Goal: Navigation & Orientation: Find specific page/section

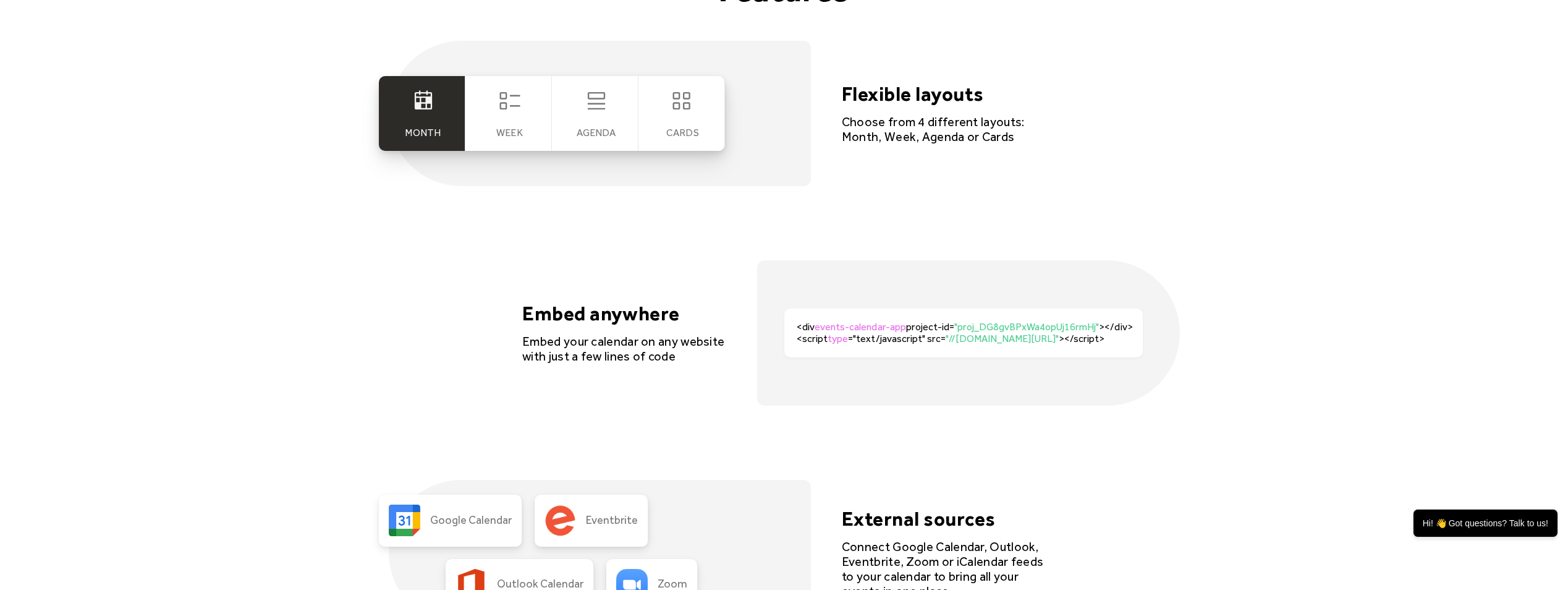
scroll to position [2473, 0]
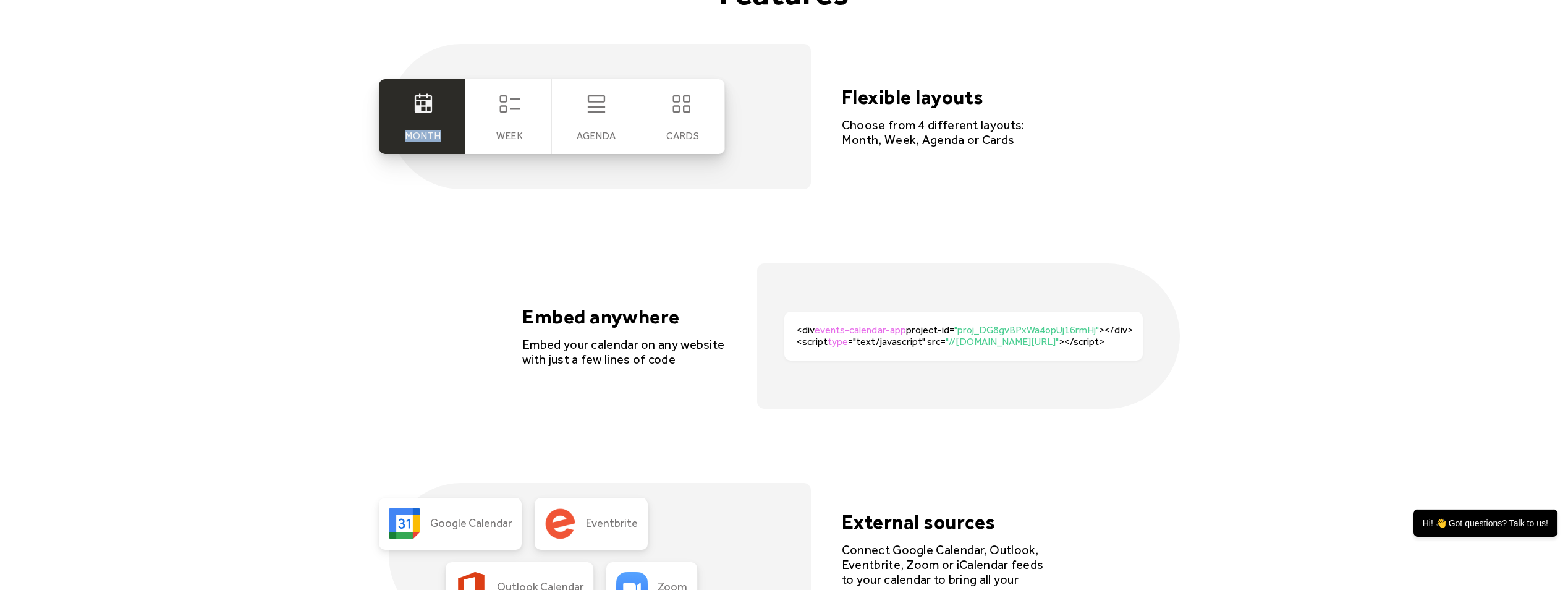
click at [452, 117] on div "Month" at bounding box center [422, 116] width 86 height 75
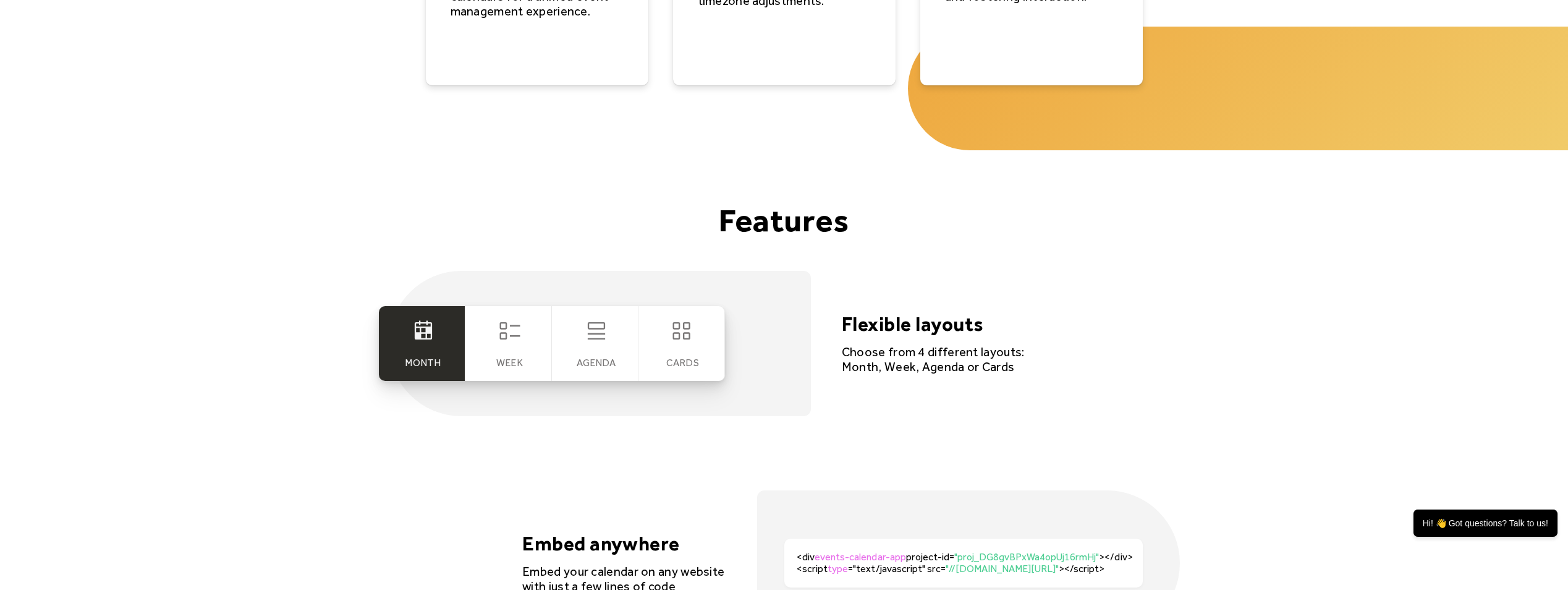
scroll to position [2247, 0]
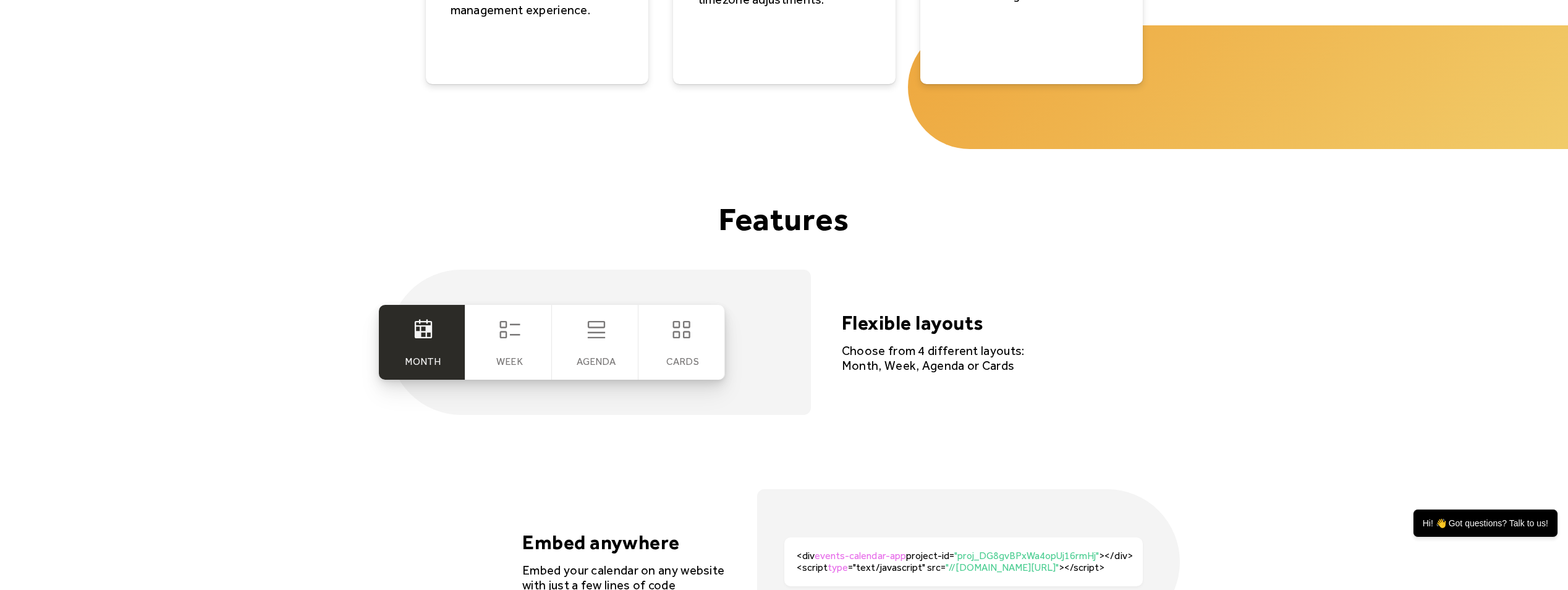
drag, startPoint x: 598, startPoint y: 331, endPoint x: 603, endPoint y: 313, distance: 18.7
click at [598, 329] on icon at bounding box center [596, 330] width 25 height 25
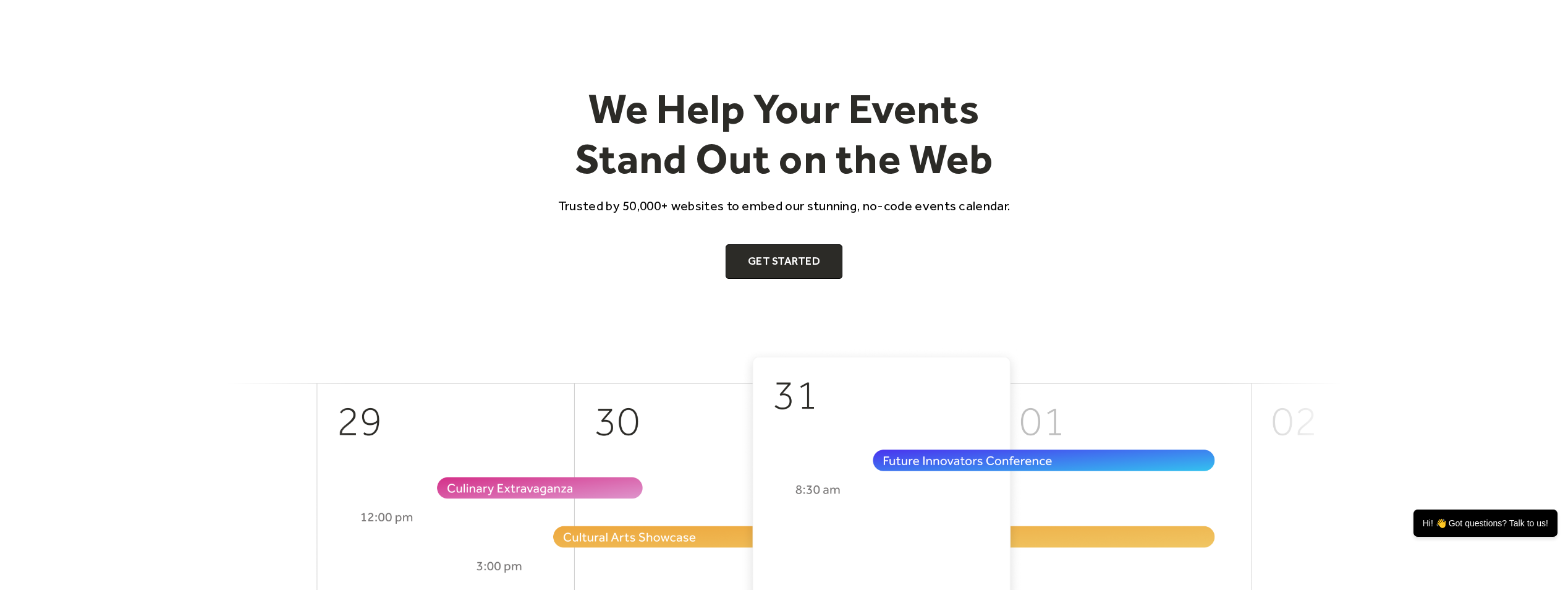
scroll to position [0, 0]
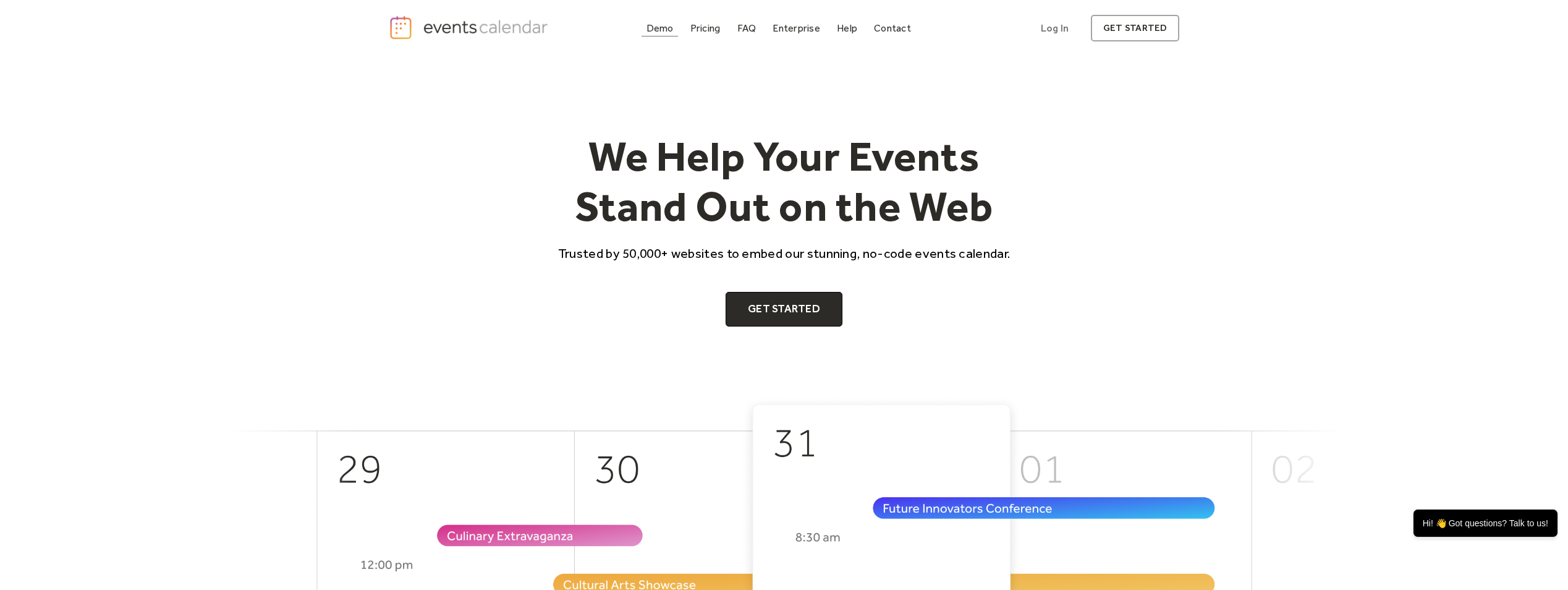
click at [663, 28] on div "Demo" at bounding box center [659, 28] width 27 height 7
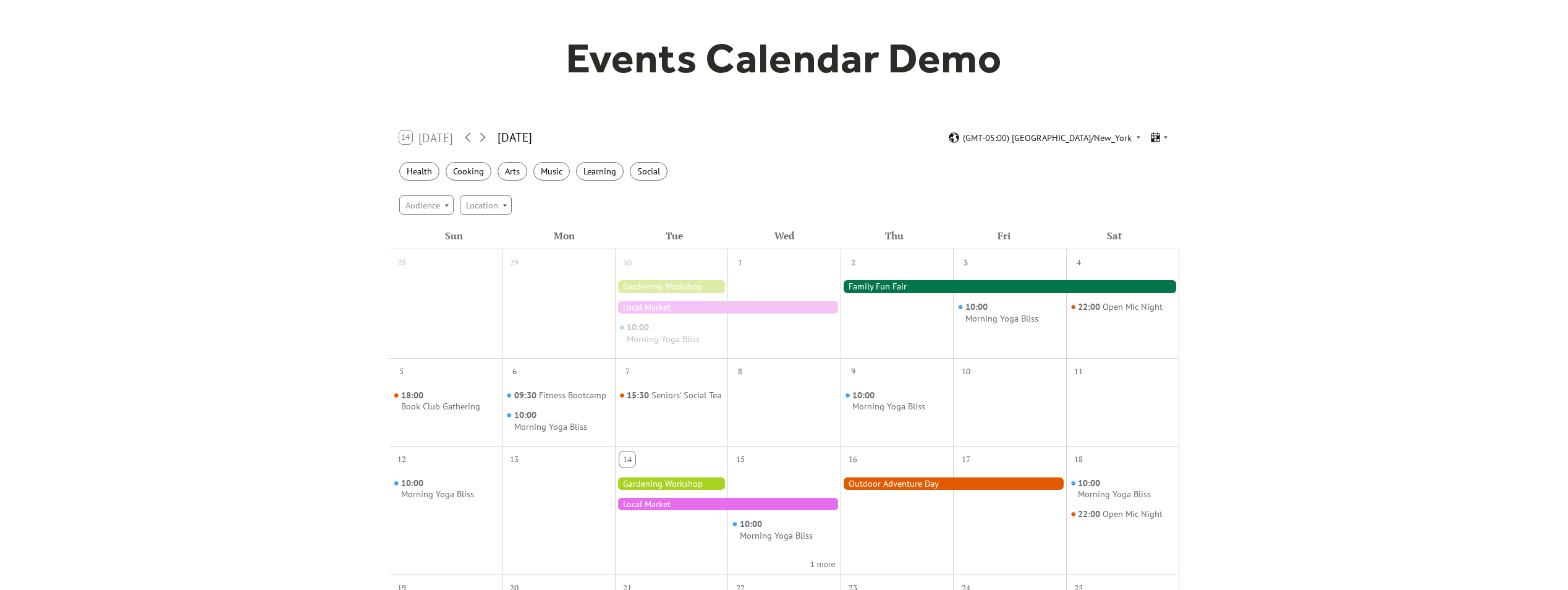
scroll to position [62, 0]
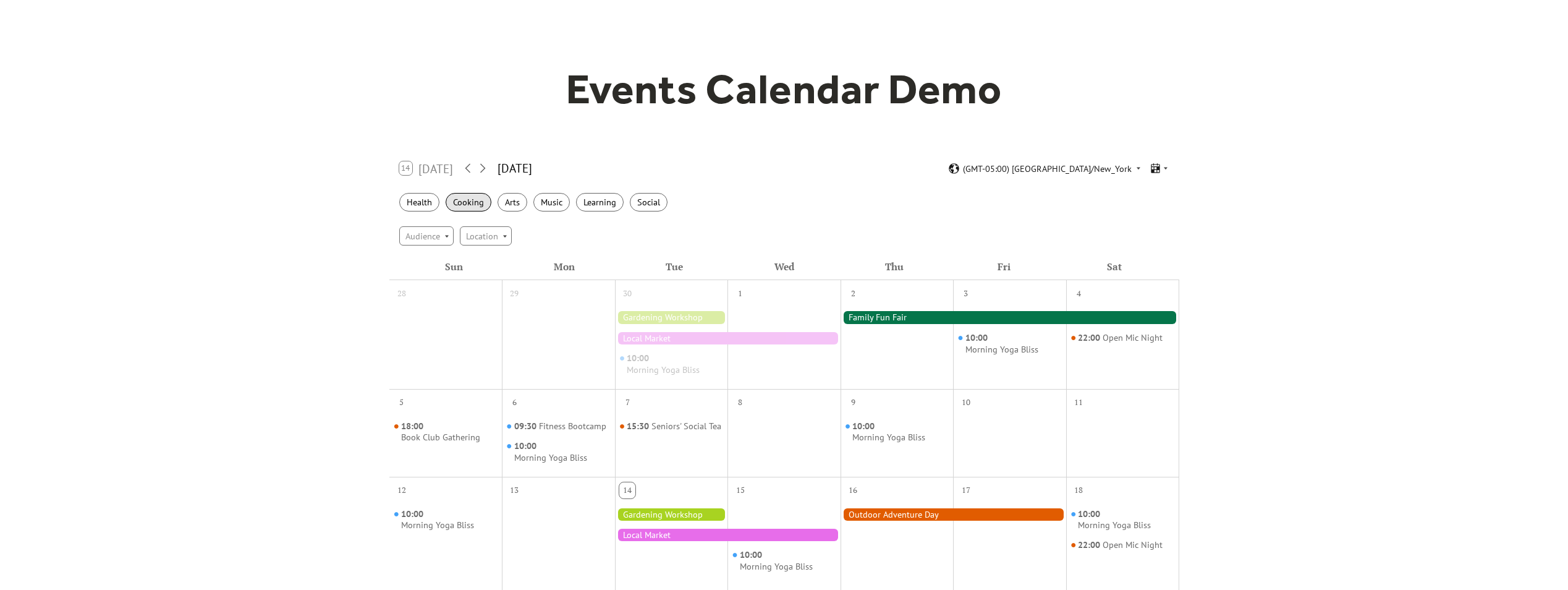
click at [478, 203] on div "Cooking" at bounding box center [468, 202] width 46 height 19
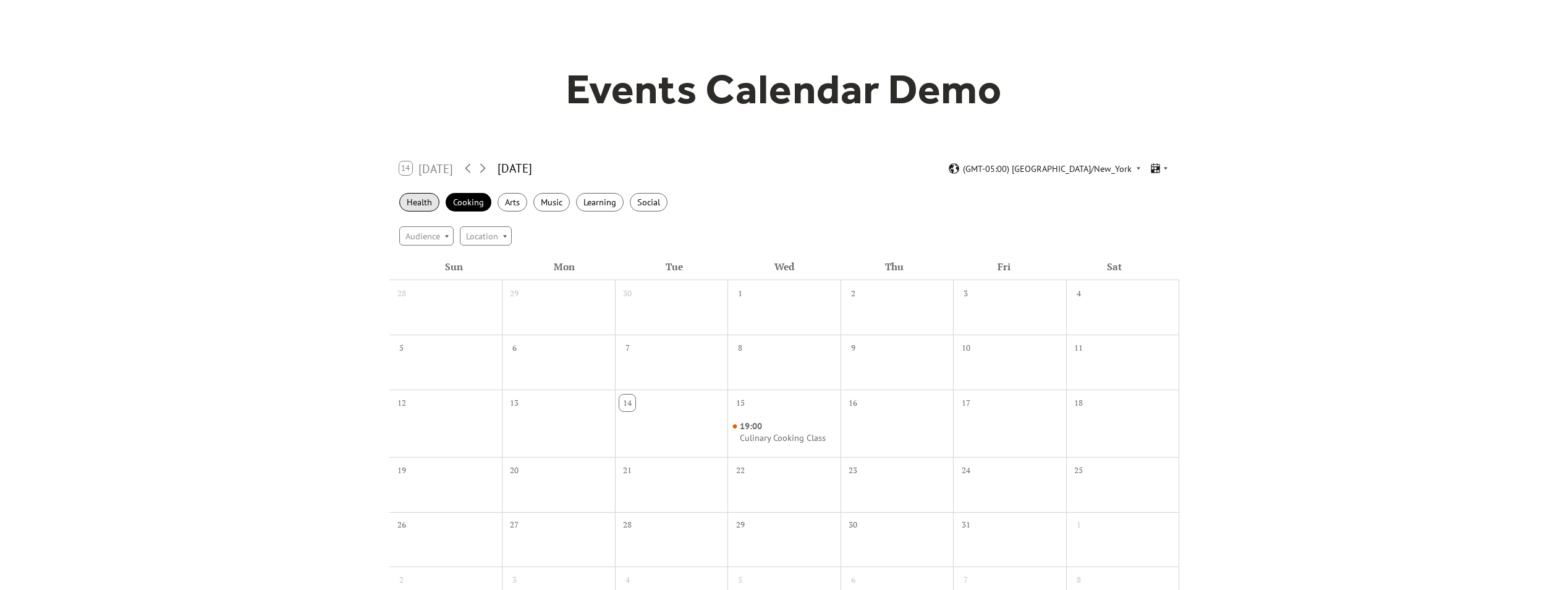
click at [411, 205] on div "Health" at bounding box center [419, 202] width 40 height 19
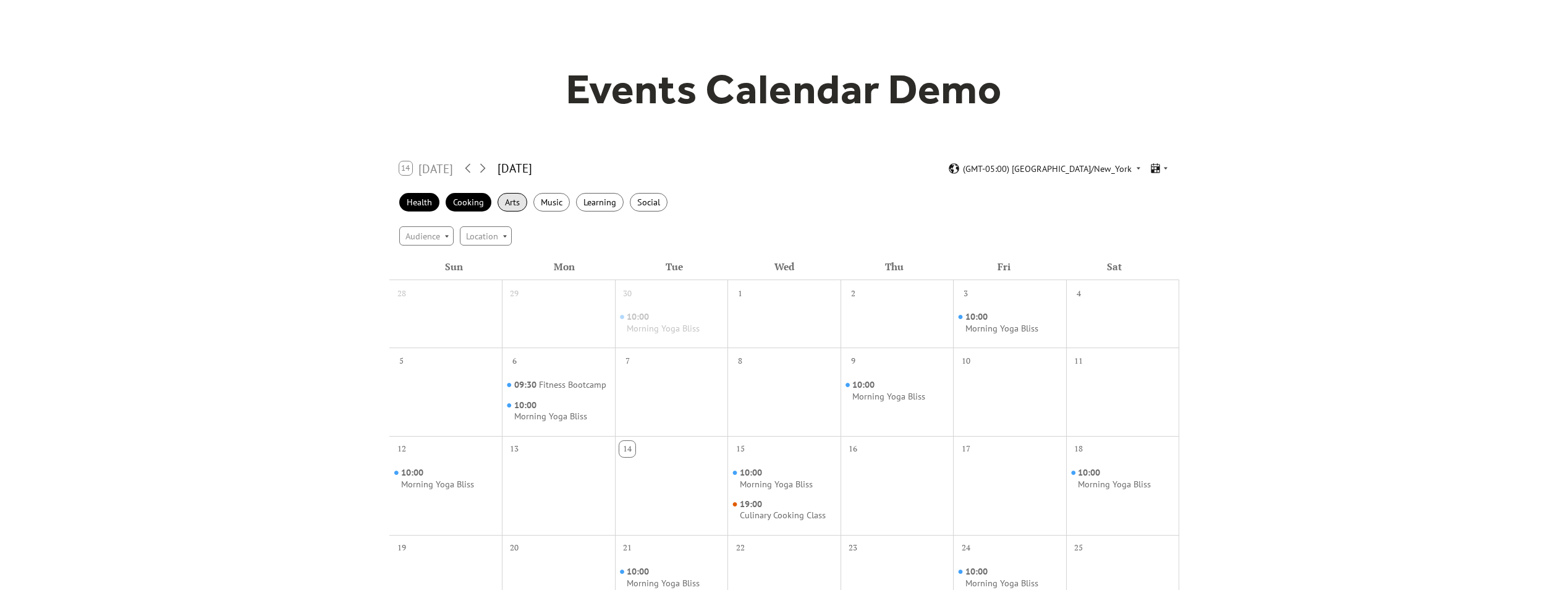
click at [514, 203] on div "Arts" at bounding box center [512, 202] width 30 height 19
click at [555, 205] on div "Music" at bounding box center [551, 202] width 36 height 19
click at [602, 208] on div "Learning" at bounding box center [599, 202] width 47 height 19
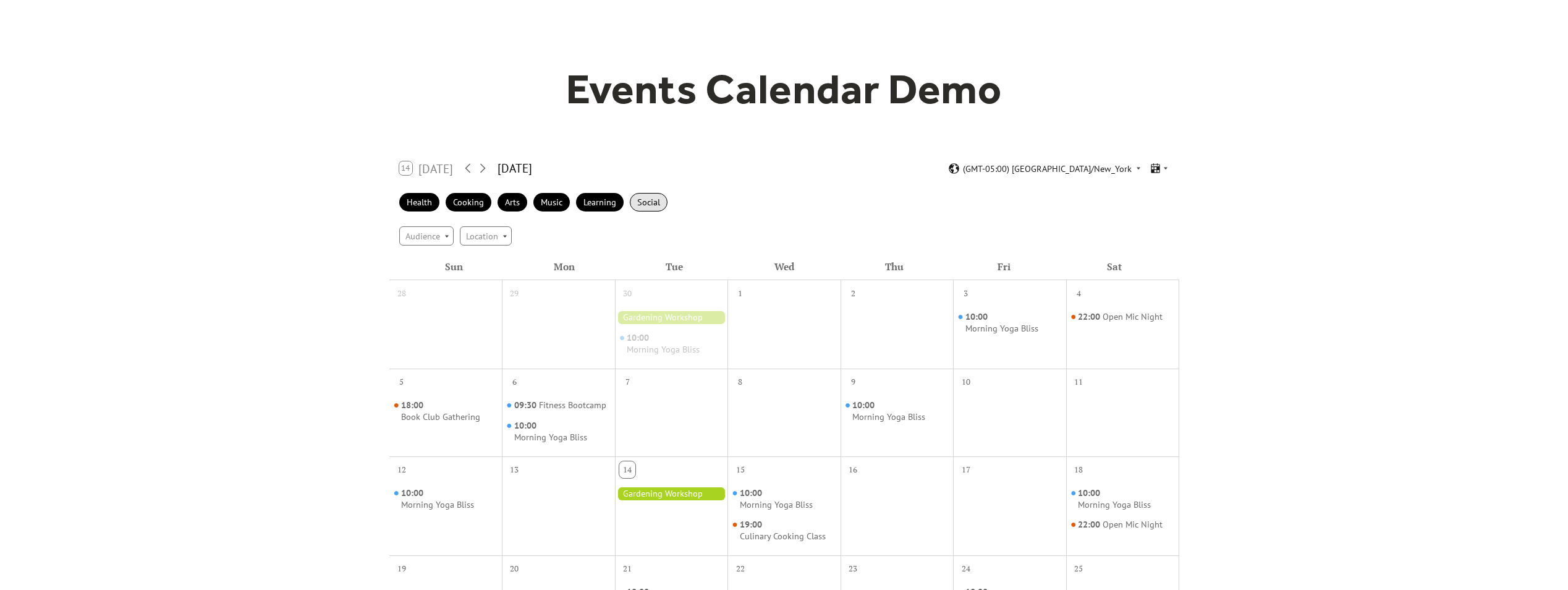
click at [660, 204] on div "Social" at bounding box center [648, 202] width 38 height 19
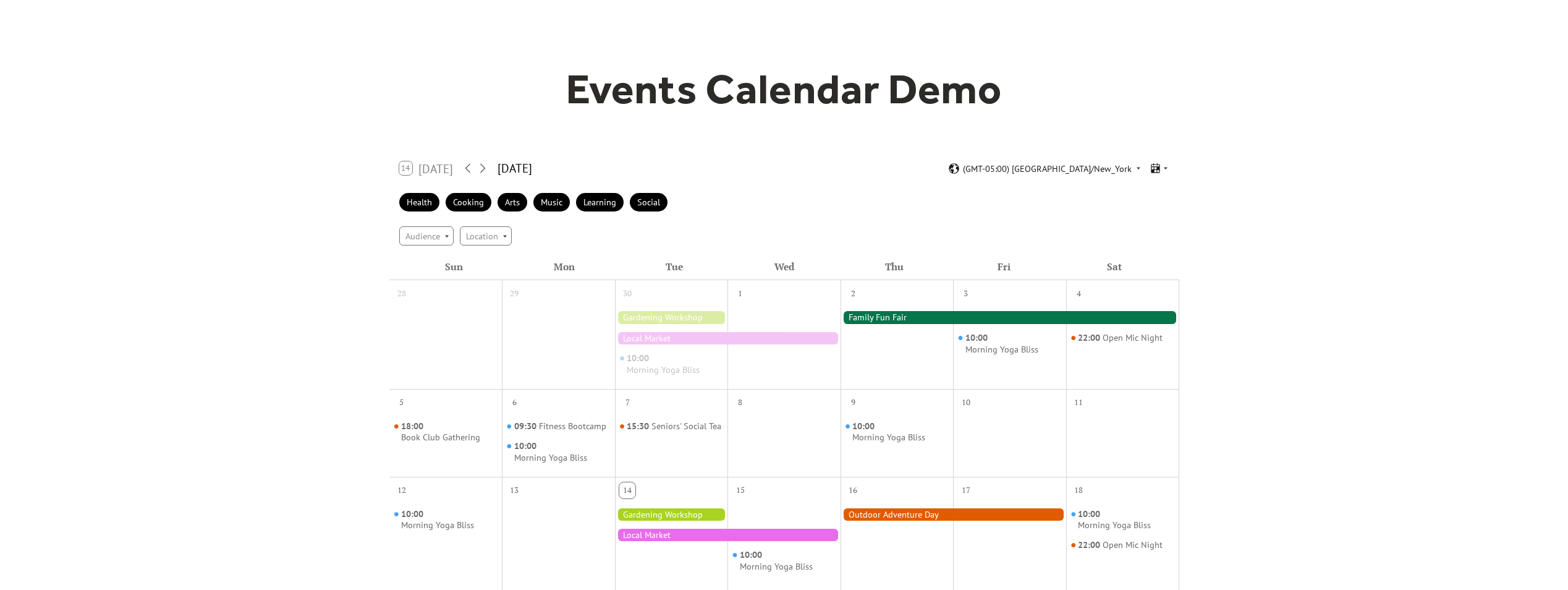
click at [649, 215] on div "Health Cooking Arts Music Learning Social" at bounding box center [784, 202] width 790 height 34
click at [652, 208] on div "Social" at bounding box center [648, 202] width 38 height 19
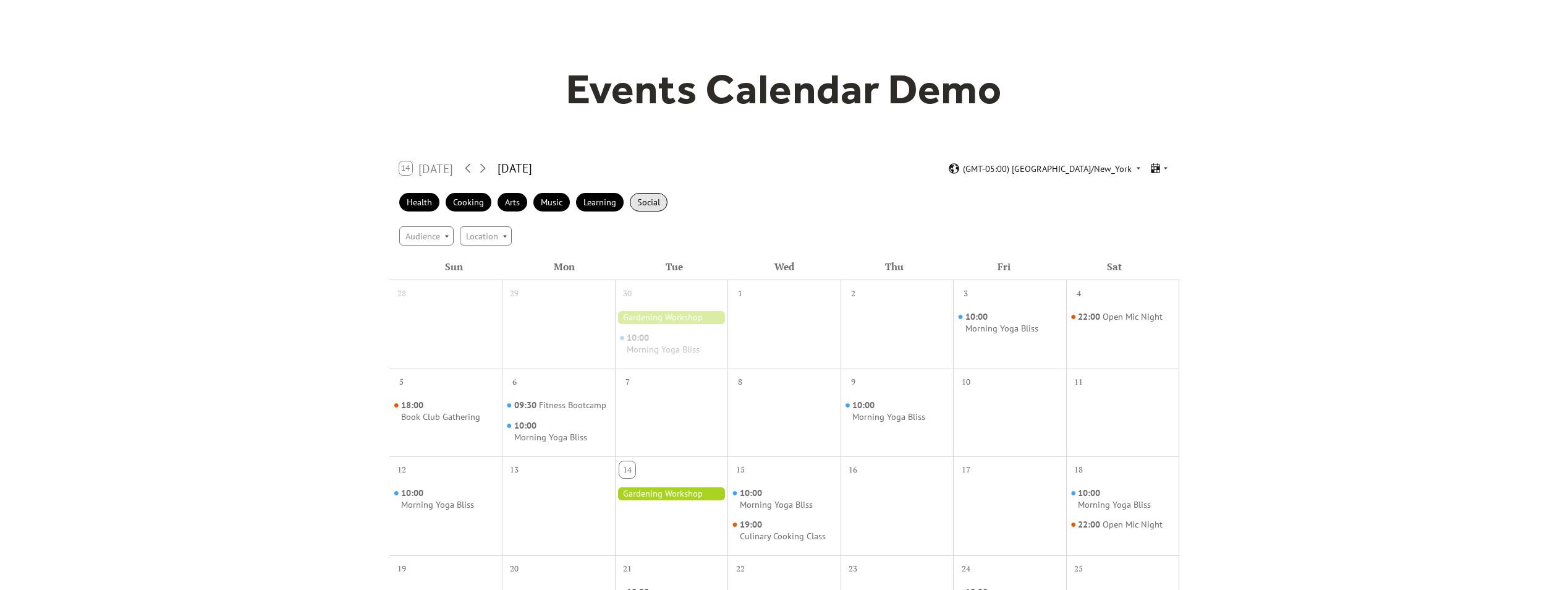
click at [646, 208] on div "Social" at bounding box center [648, 202] width 38 height 19
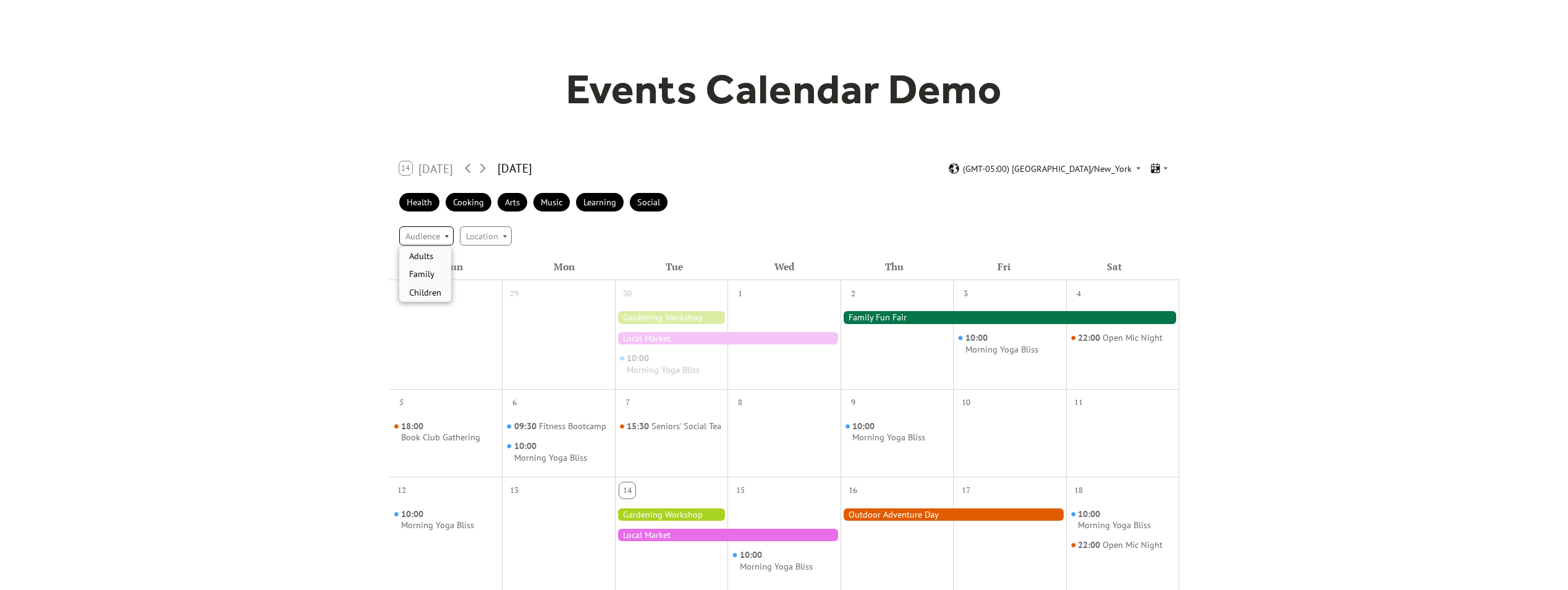
click at [429, 234] on div "Audience" at bounding box center [426, 235] width 54 height 18
click at [429, 258] on span "Adults" at bounding box center [420, 255] width 24 height 13
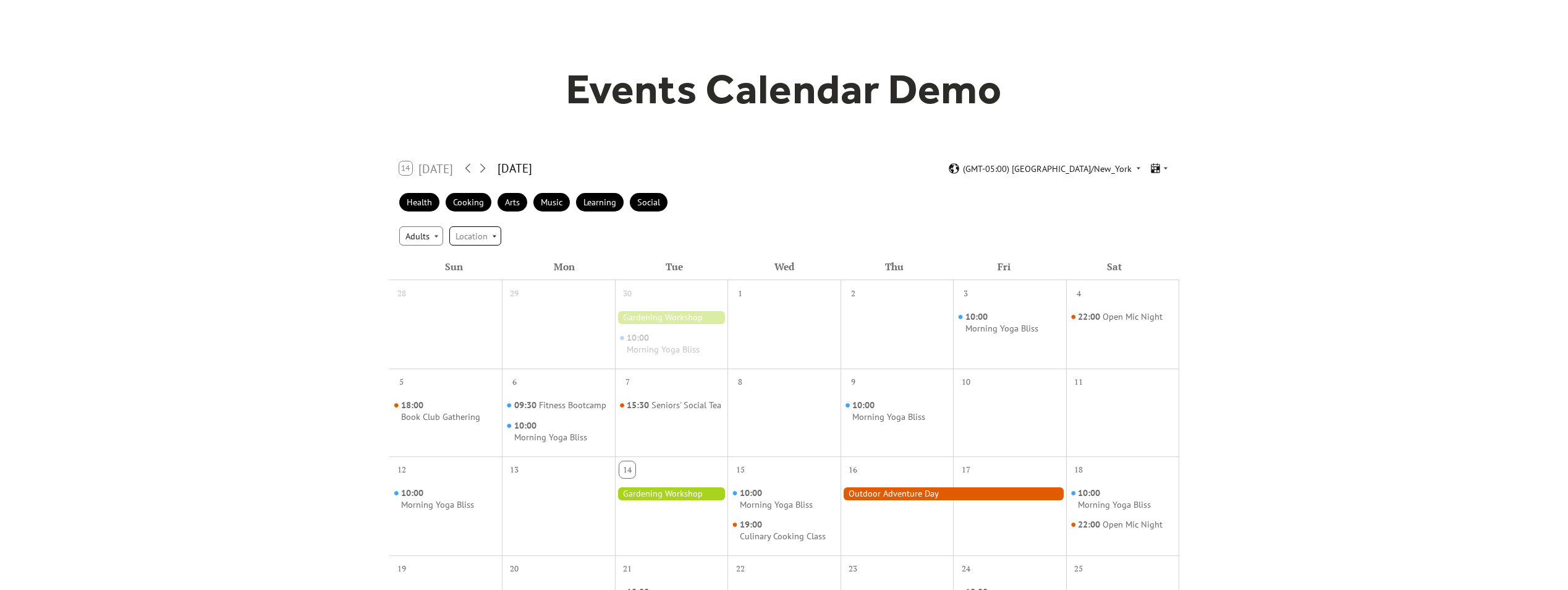
click at [483, 239] on div "Location" at bounding box center [475, 235] width 52 height 18
click at [474, 270] on span "Outdoor" at bounding box center [475, 273] width 33 height 13
click at [486, 171] on icon at bounding box center [483, 168] width 15 height 15
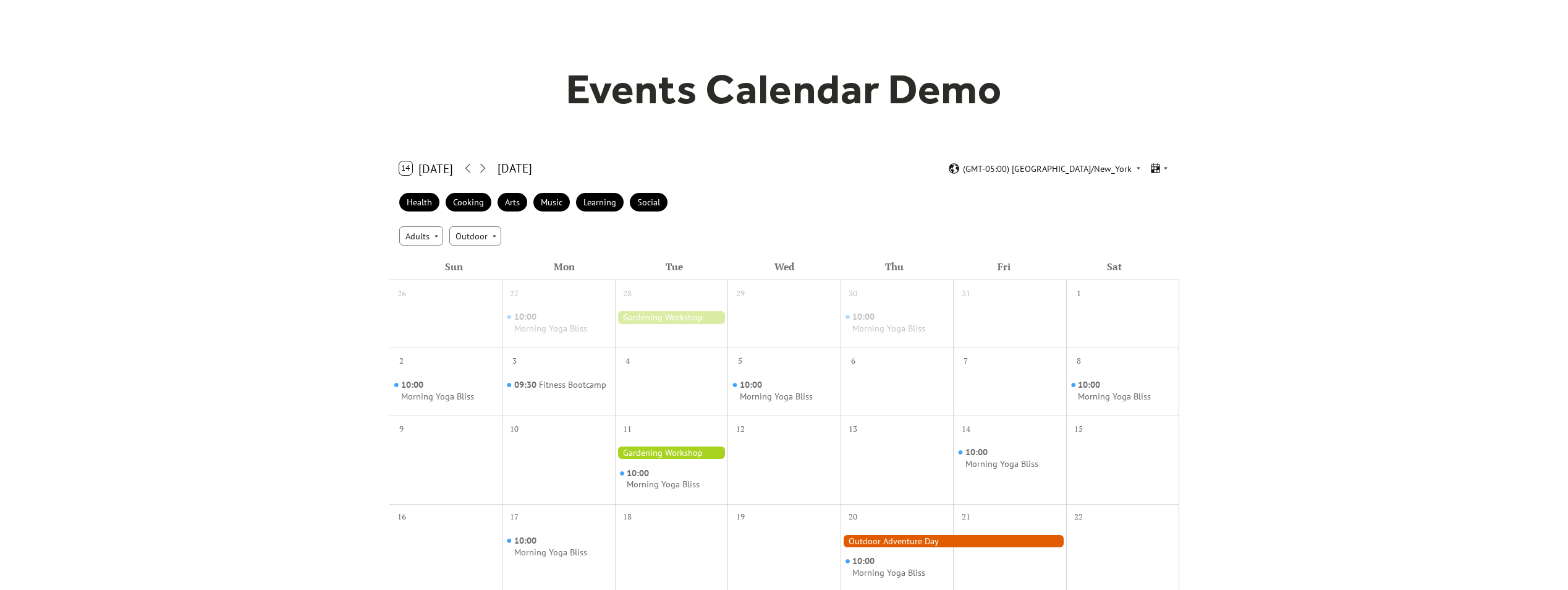
scroll to position [0, 0]
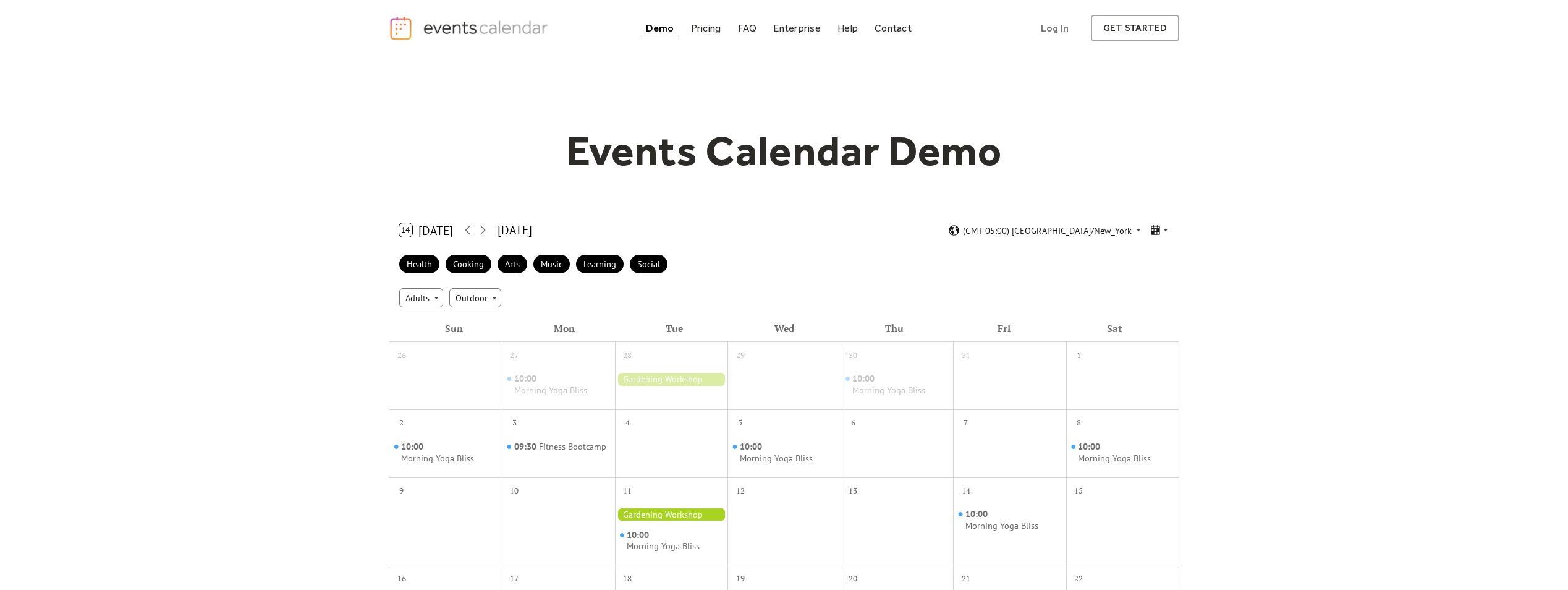
click at [659, 26] on div "Demo" at bounding box center [660, 28] width 28 height 7
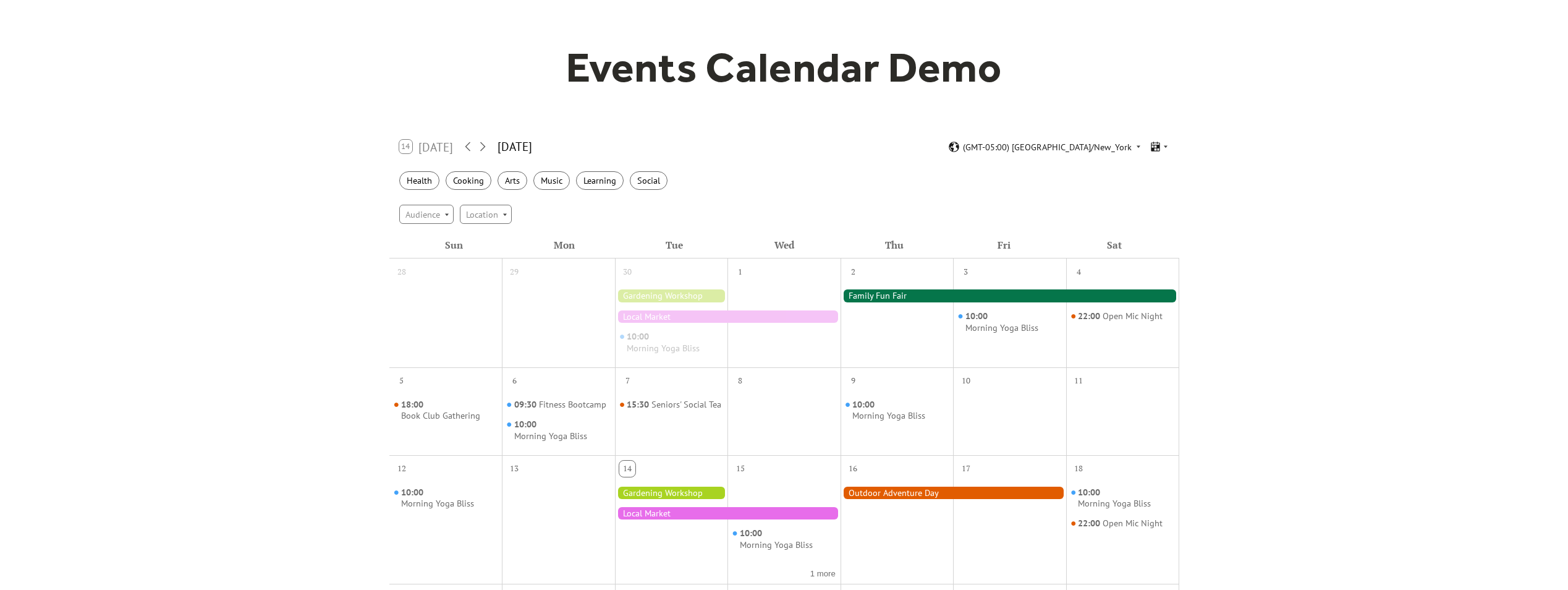
scroll to position [62, 0]
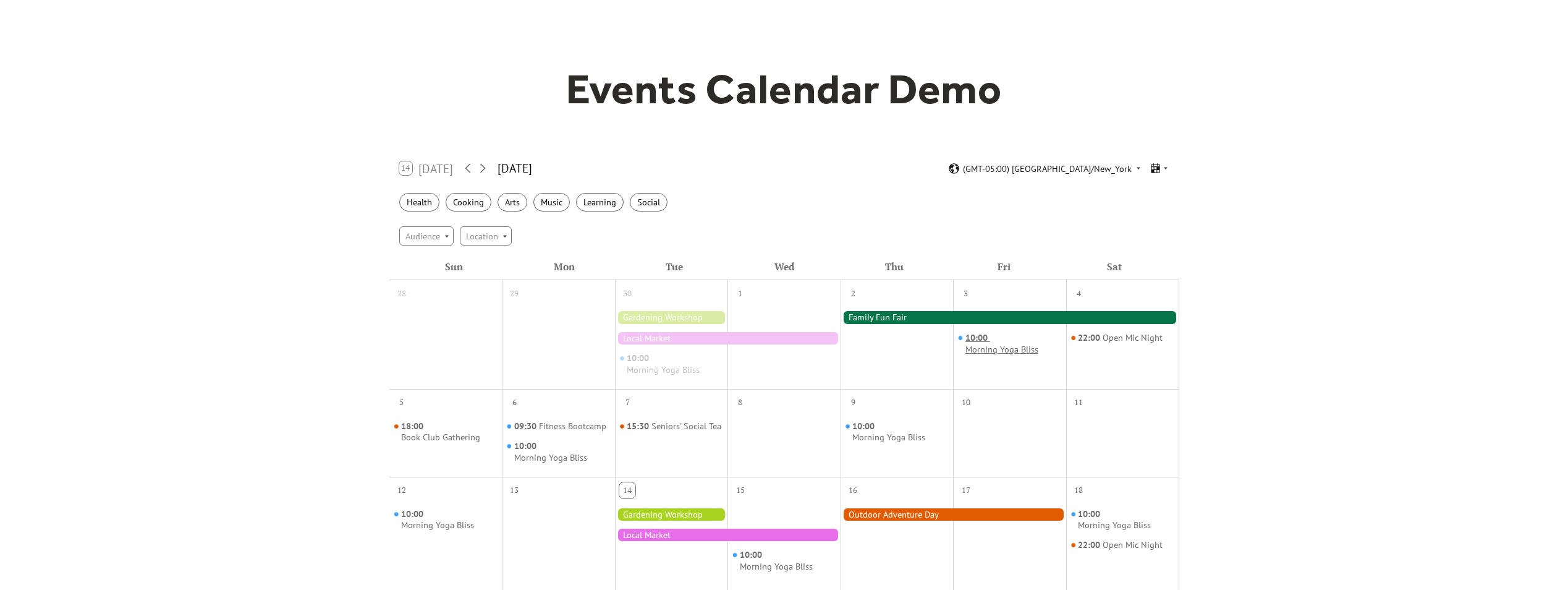
click at [1006, 353] on div "Morning Yoga Bliss" at bounding box center [1001, 349] width 73 height 11
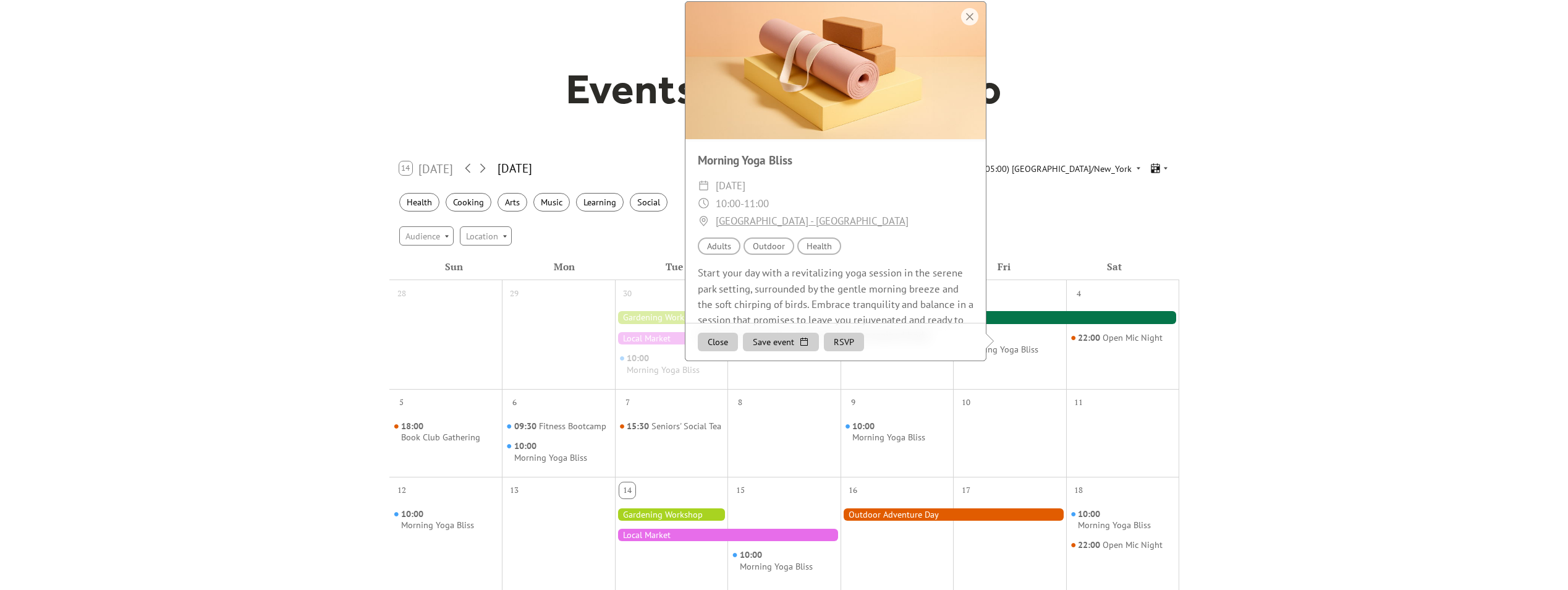
scroll to position [0, 0]
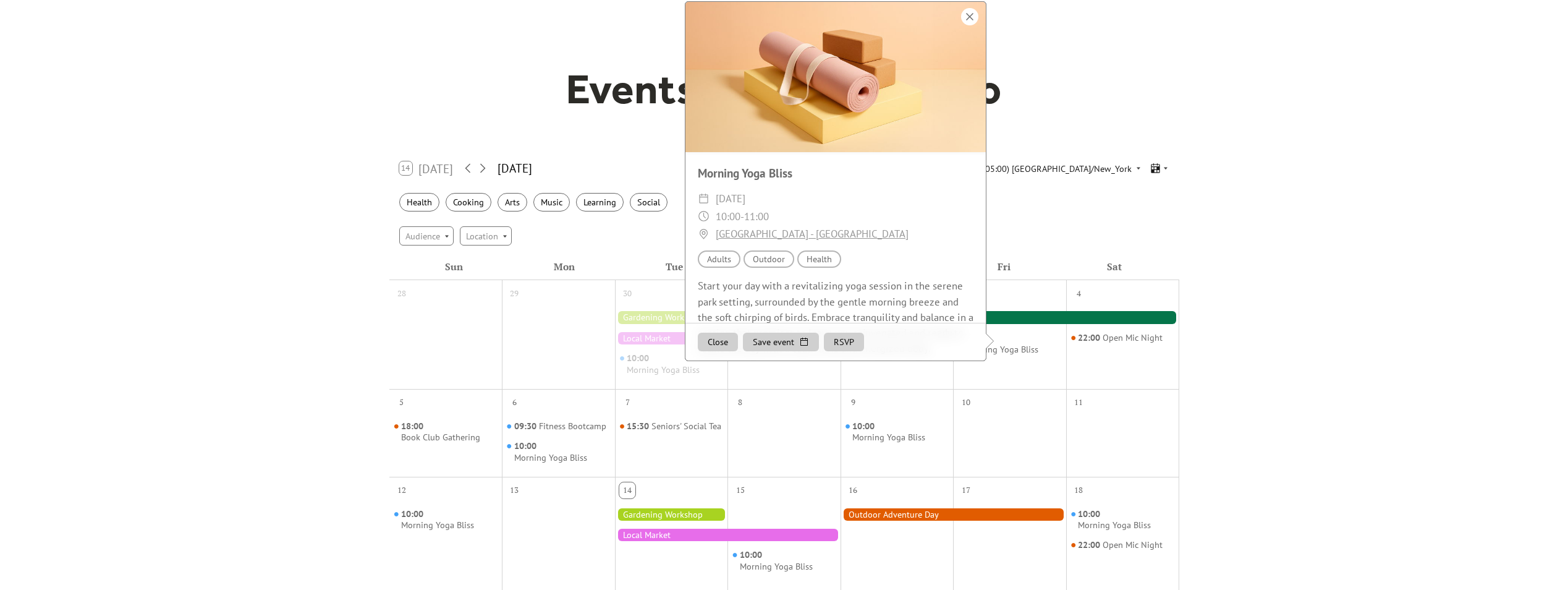
click at [968, 25] on div at bounding box center [969, 17] width 18 height 18
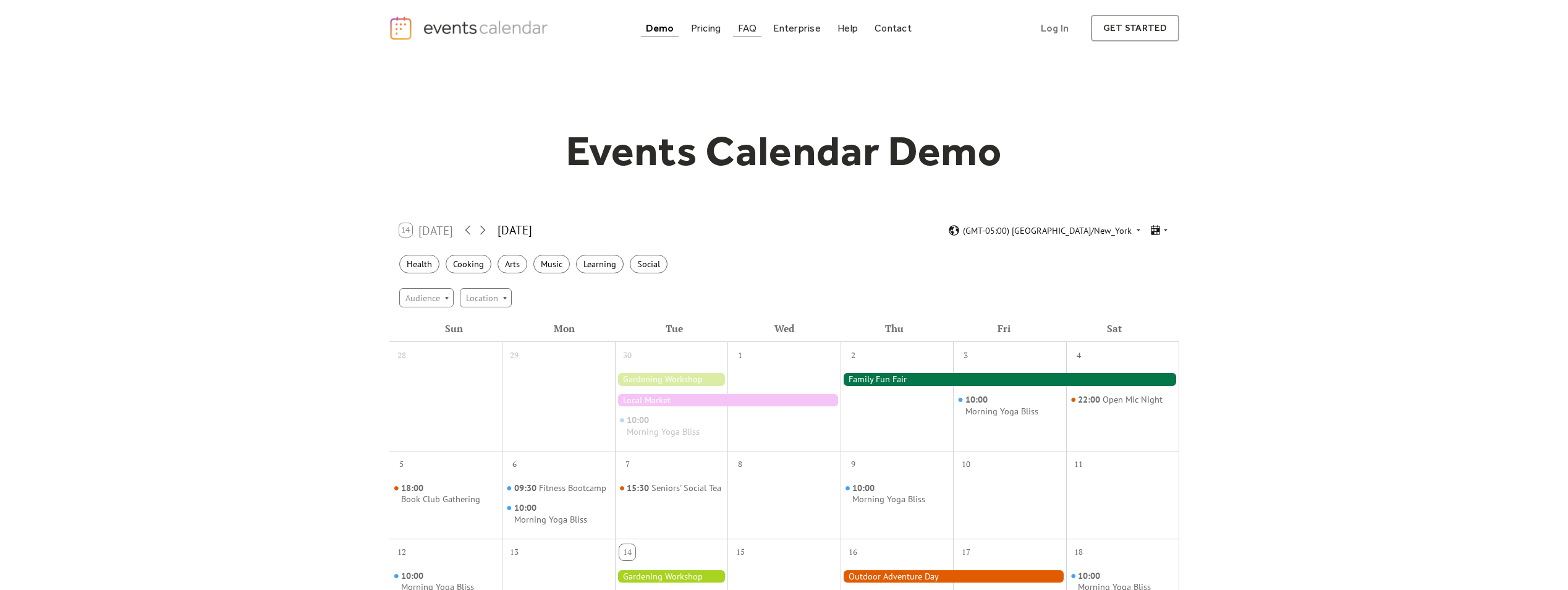
click at [744, 26] on div "FAQ" at bounding box center [748, 28] width 19 height 7
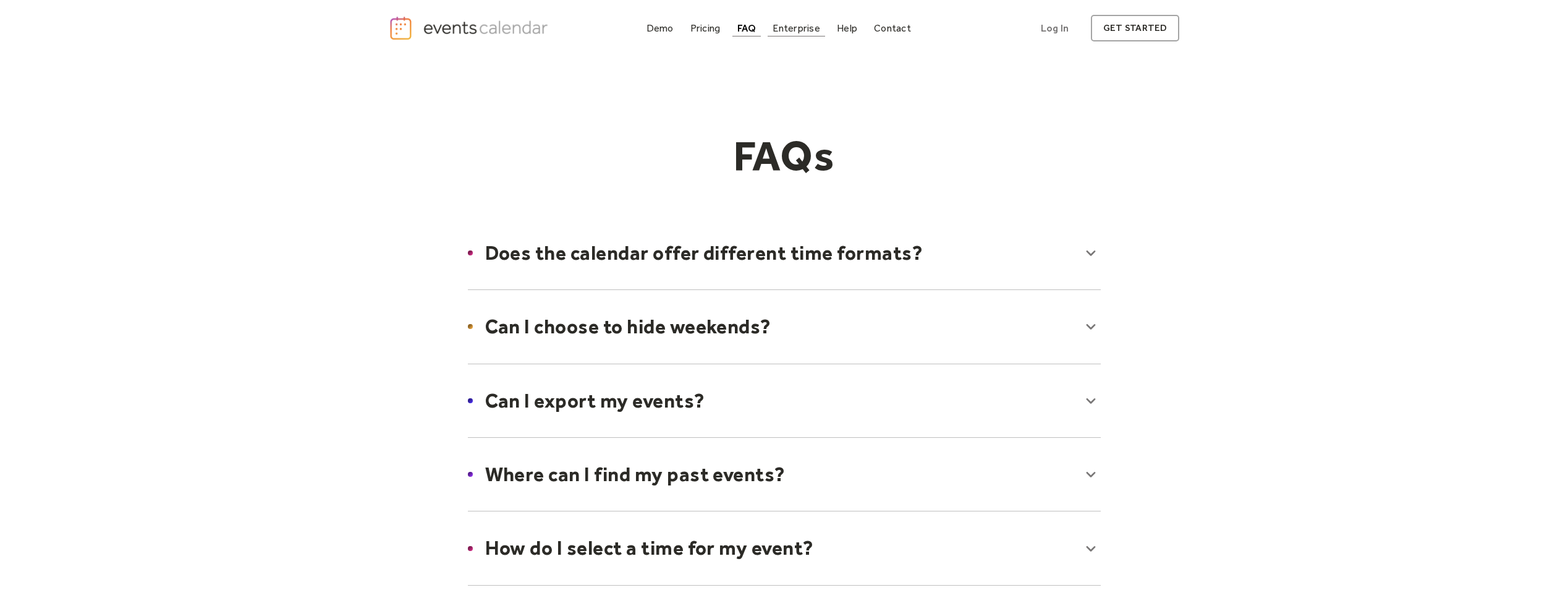
click at [786, 26] on div "Enterprise" at bounding box center [795, 28] width 47 height 7
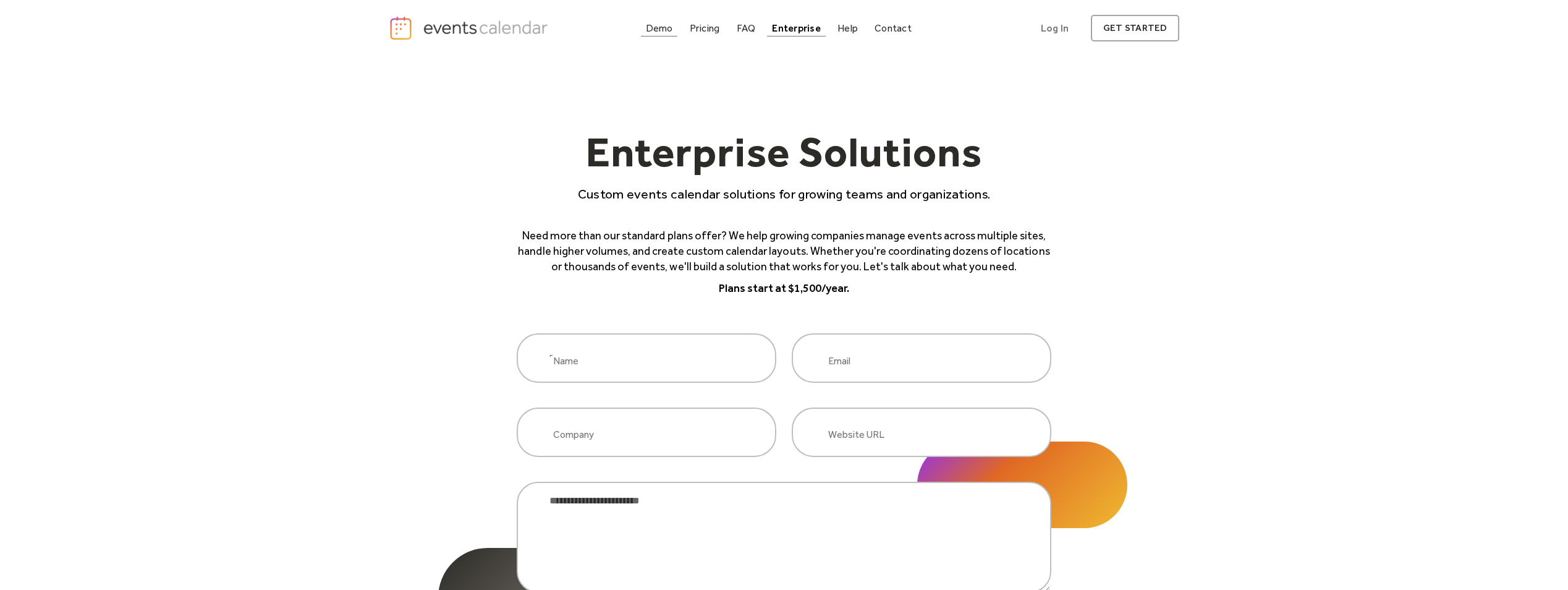
click at [665, 25] on div "Demo" at bounding box center [659, 28] width 27 height 7
